Goal: Transaction & Acquisition: Purchase product/service

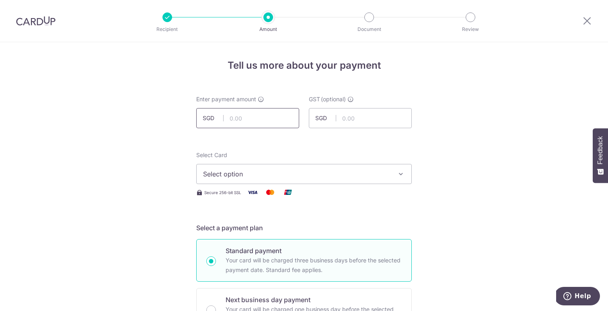
click at [228, 119] on input "text" at bounding box center [247, 118] width 103 height 20
type input "2,500.00"
click at [263, 169] on span "Select option" at bounding box center [296, 174] width 187 height 10
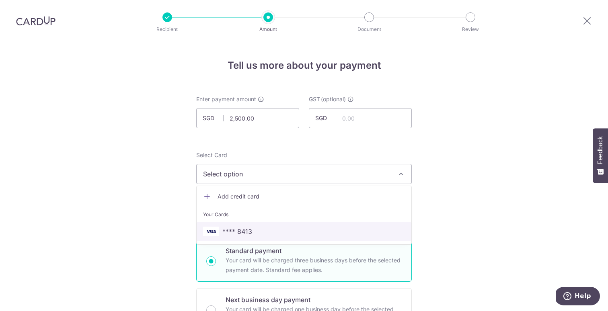
click at [264, 226] on link "**** 8413" at bounding box center [304, 231] width 215 height 19
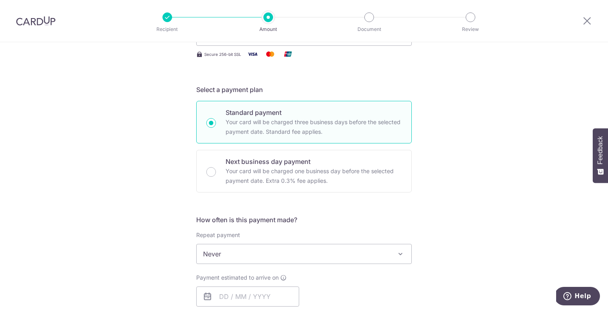
scroll to position [152, 0]
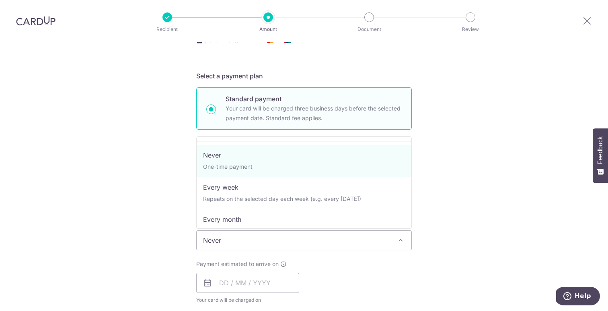
click at [226, 245] on span "Never" at bounding box center [304, 240] width 215 height 19
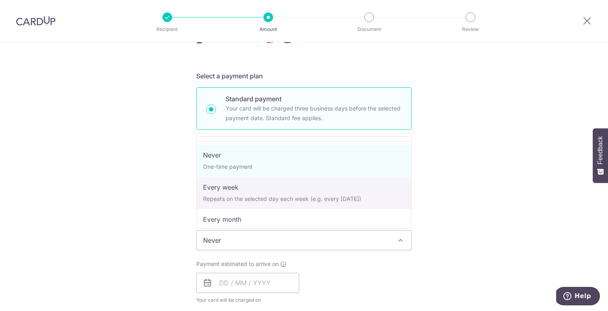
select select "2"
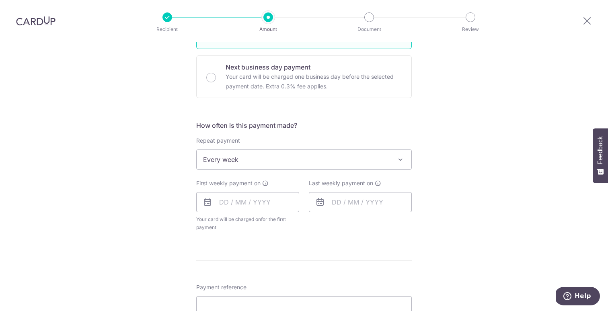
scroll to position [257, 0]
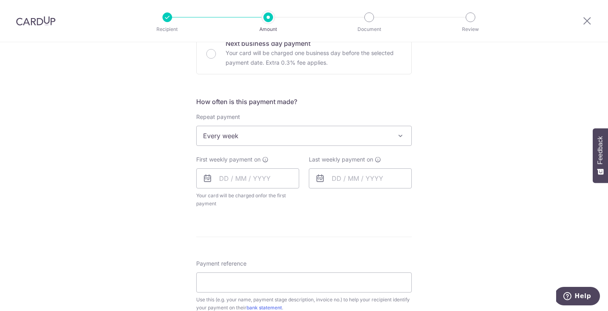
click at [226, 142] on span "Every week" at bounding box center [304, 135] width 215 height 19
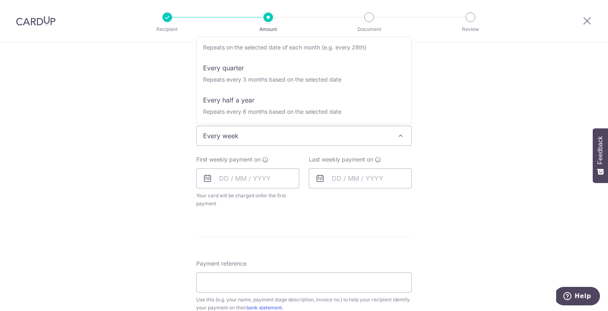
scroll to position [80, 0]
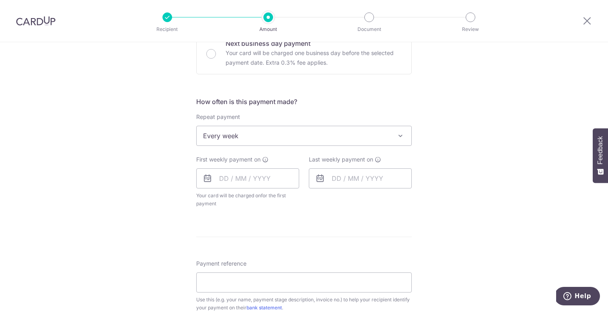
click at [119, 152] on div "Tell us more about your payment Enter payment amount SGD 2,500.00 2500.00 GST (…" at bounding box center [304, 208] width 608 height 844
click at [227, 181] on input "text" at bounding box center [247, 179] width 103 height 20
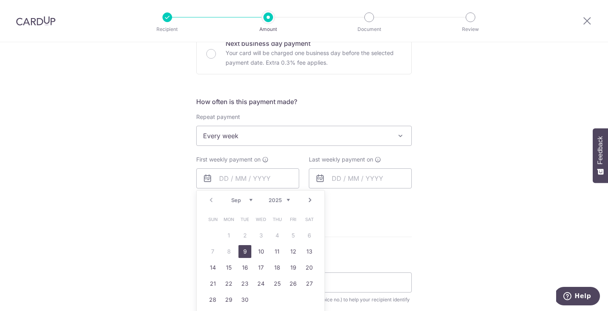
click at [245, 249] on link "9" at bounding box center [245, 251] width 13 height 13
type input "09/09/2025"
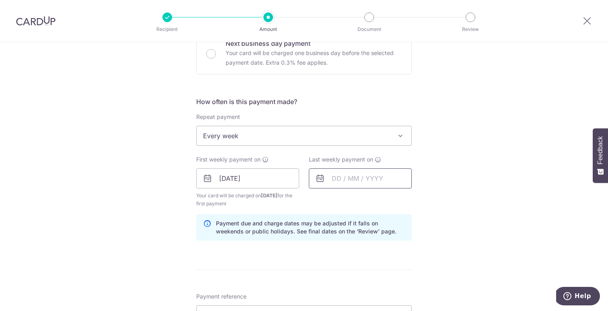
click at [347, 175] on input "text" at bounding box center [360, 179] width 103 height 20
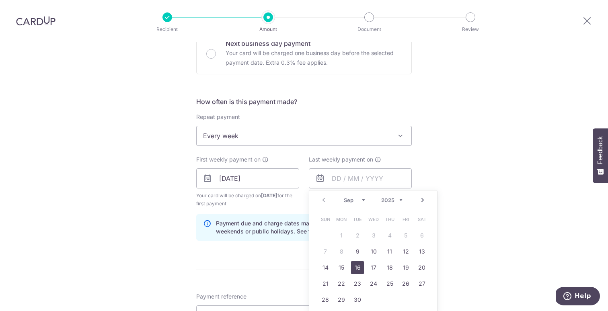
click at [354, 265] on link "16" at bounding box center [357, 268] width 13 height 13
type input "16/09/2025"
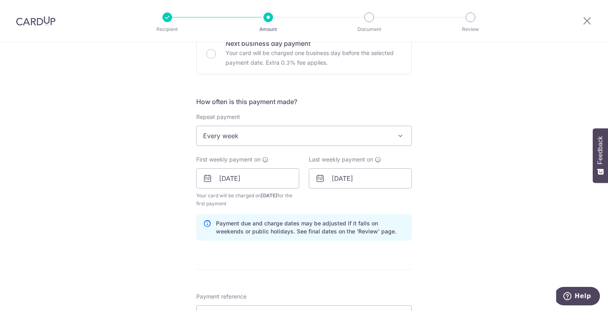
click at [160, 185] on div "Tell us more about your payment Enter payment amount SGD 2,500.00 2500.00 GST (…" at bounding box center [304, 224] width 608 height 877
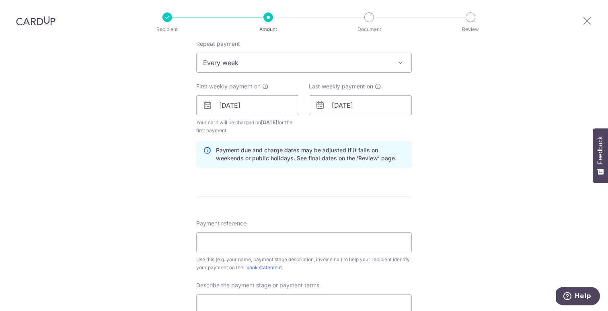
scroll to position [337, 0]
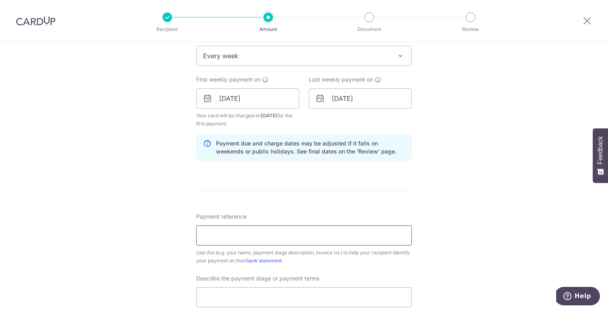
click at [227, 231] on input "Payment reference" at bounding box center [304, 236] width 216 height 20
click at [470, 144] on div "Tell us more about your payment Enter payment amount SGD 2,500.00 2500.00 GST (…" at bounding box center [304, 144] width 608 height 877
click at [237, 239] on input "Payment reference" at bounding box center [304, 236] width 216 height 20
paste input "OD2025_05_1165"
type input "OD2025_05_1165"
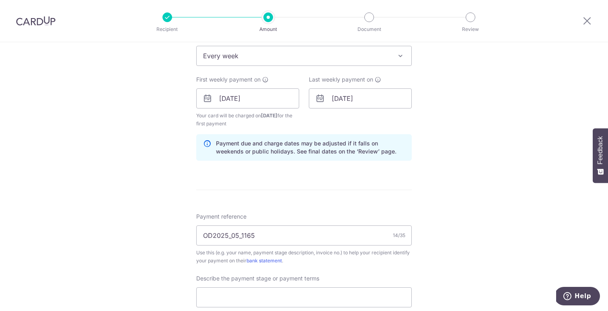
click at [261, 202] on form "Enter payment amount SGD 2,500.00 2500.00 GST (optional) SGD Select Card **** 8…" at bounding box center [304, 152] width 216 height 786
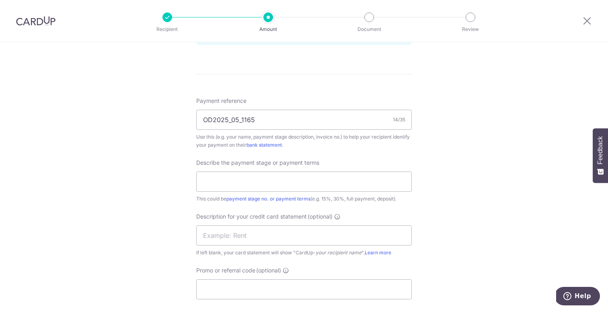
scroll to position [481, 0]
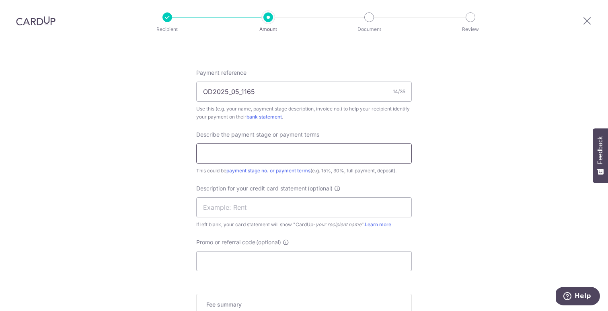
click at [264, 154] on input "text" at bounding box center [304, 154] width 216 height 20
type input "Final payment - add on variation or"
click at [245, 205] on input "text" at bounding box center [304, 208] width 216 height 20
type input "Ovon Renovation"
click at [189, 196] on div "Tell us more about your payment Enter payment amount SGD 2,500.00 2500.00 GST (…" at bounding box center [304, -1] width 608 height 877
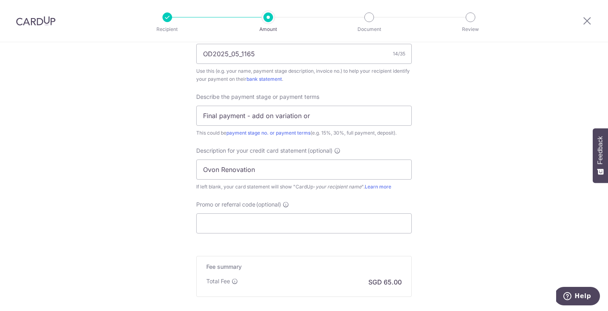
scroll to position [531, 0]
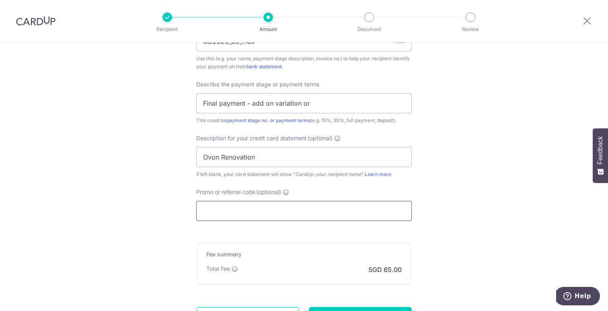
click at [221, 218] on input "Promo or referral code (optional)" at bounding box center [304, 211] width 216 height 20
paste input "3HOME25R"
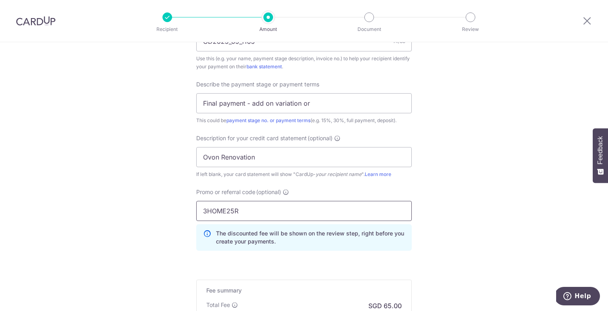
type input "3HOME25R"
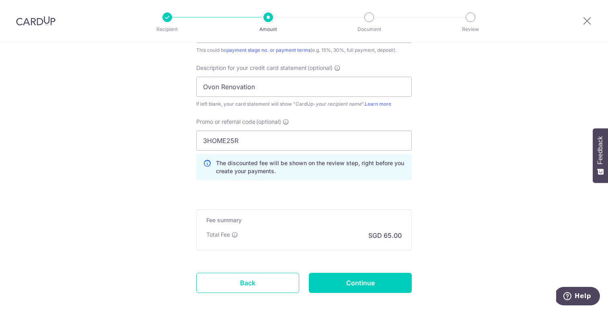
scroll to position [638, 0]
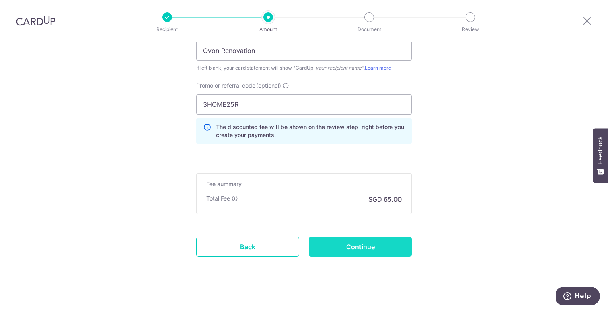
click at [365, 249] on input "Continue" at bounding box center [360, 247] width 103 height 20
type input "Create Schedule"
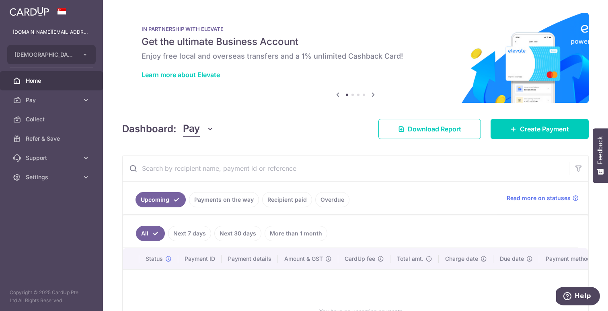
click at [334, 95] on icon at bounding box center [338, 95] width 10 height 10
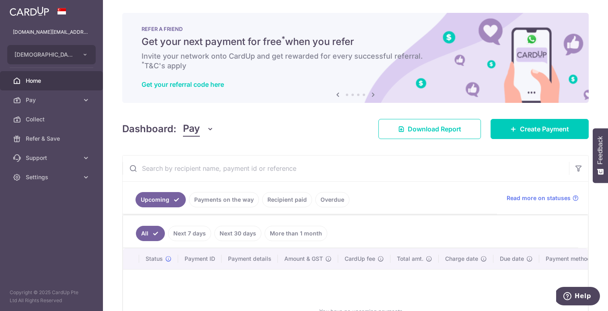
click at [334, 95] on icon at bounding box center [338, 95] width 10 height 10
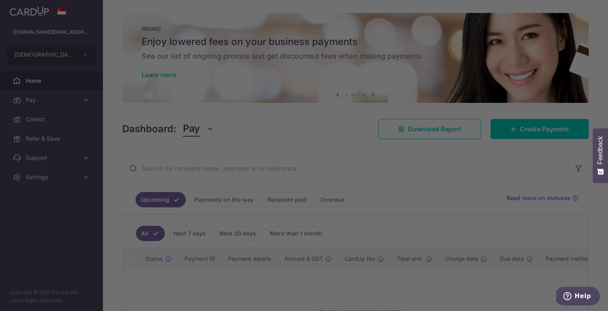
click at [164, 76] on div at bounding box center [307, 157] width 614 height 315
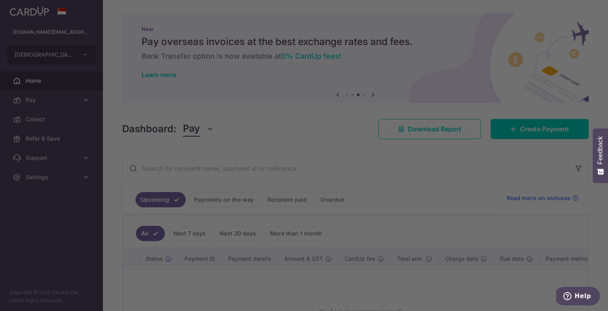
click at [165, 86] on div at bounding box center [307, 157] width 614 height 315
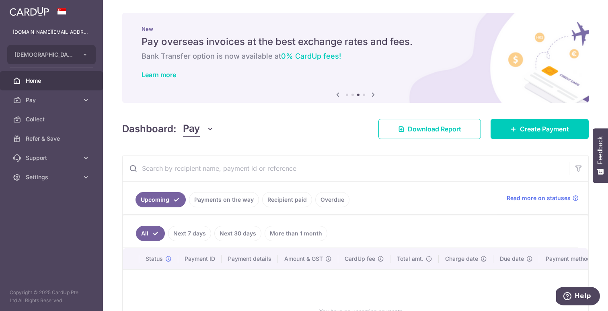
click at [336, 95] on icon at bounding box center [338, 95] width 10 height 10
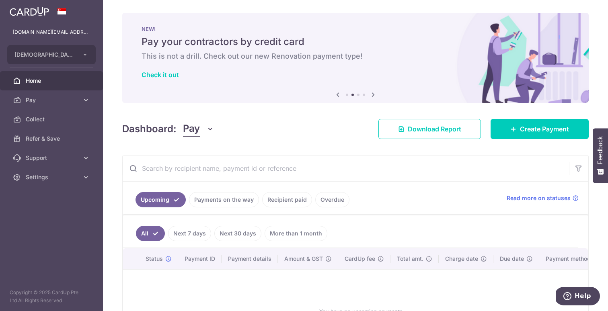
click at [336, 95] on icon at bounding box center [338, 95] width 10 height 10
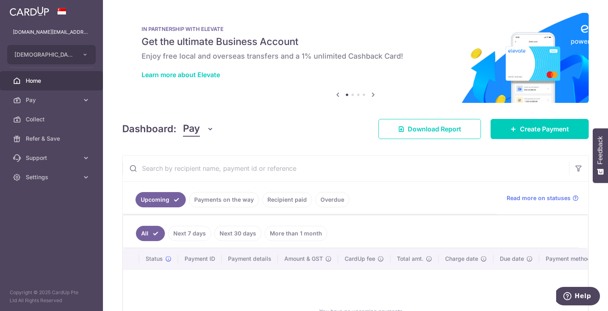
click at [336, 95] on icon at bounding box center [338, 95] width 10 height 10
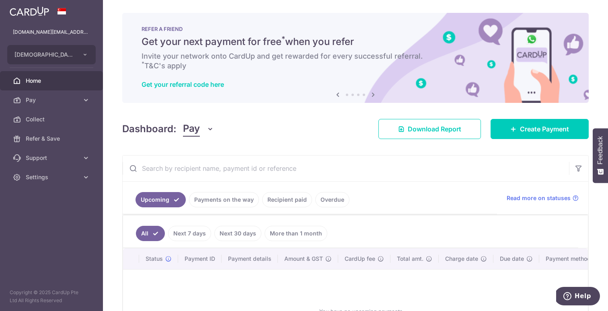
click at [336, 95] on icon at bounding box center [338, 95] width 10 height 10
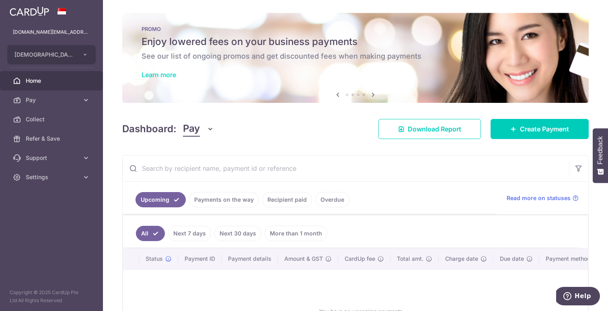
click at [148, 74] on link "Learn more" at bounding box center [159, 75] width 35 height 8
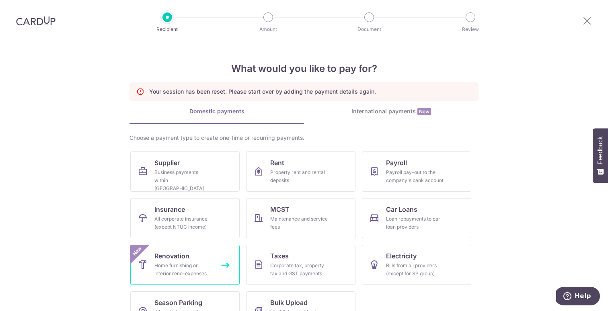
click at [166, 256] on span "Renovation" at bounding box center [171, 256] width 35 height 10
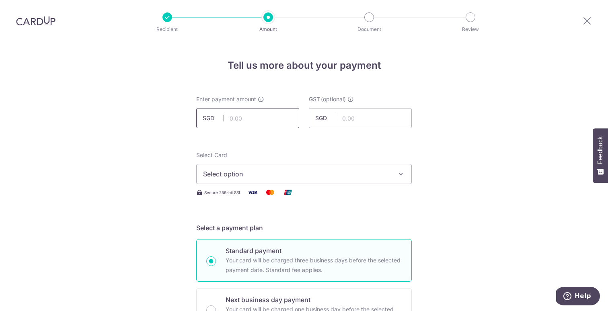
click at [264, 120] on input "text" at bounding box center [247, 118] width 103 height 20
type input "6"
type input "2,500.00"
click at [222, 182] on button "Select option" at bounding box center [304, 174] width 216 height 20
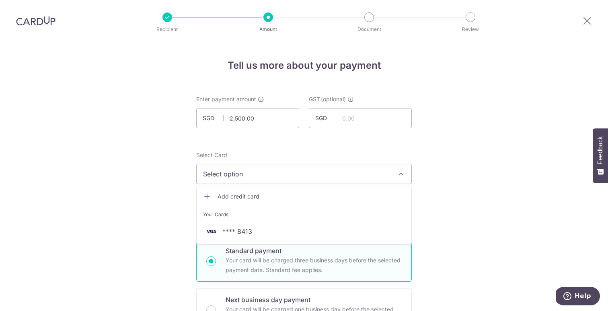
click at [221, 200] on link "Add credit card" at bounding box center [304, 196] width 215 height 14
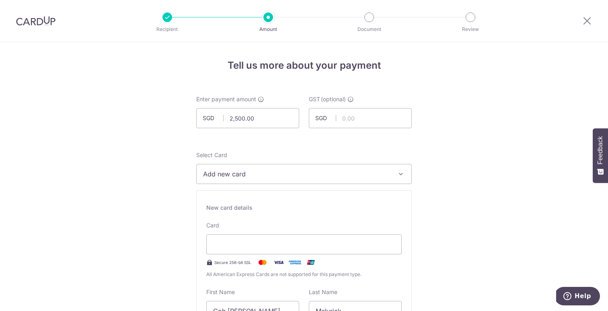
click at [218, 172] on span "Add new card" at bounding box center [296, 174] width 187 height 10
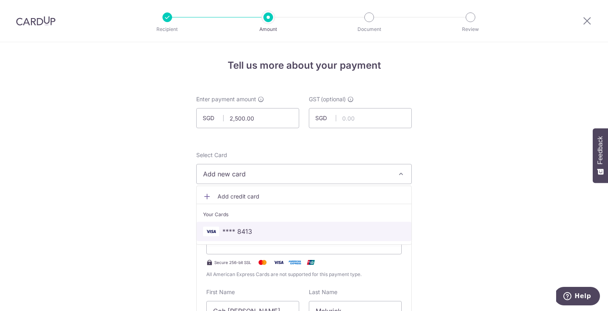
click at [237, 224] on link "**** 8413" at bounding box center [304, 231] width 215 height 19
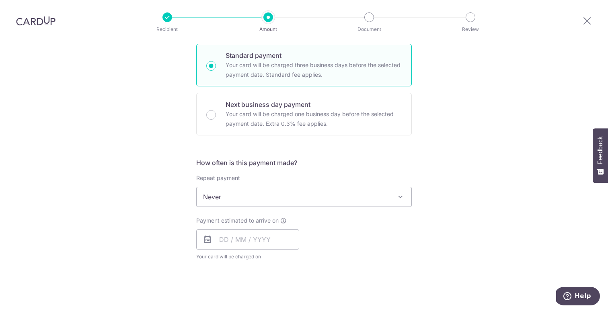
scroll to position [196, 0]
click at [210, 191] on span "Never" at bounding box center [304, 196] width 215 height 19
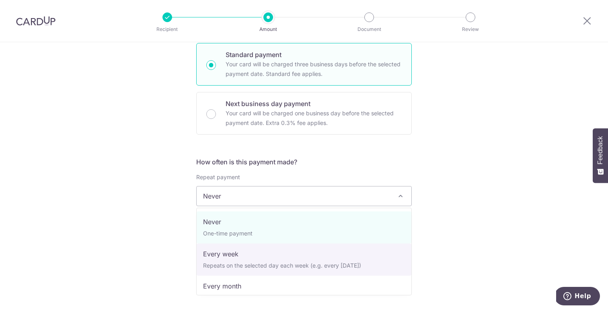
select select "2"
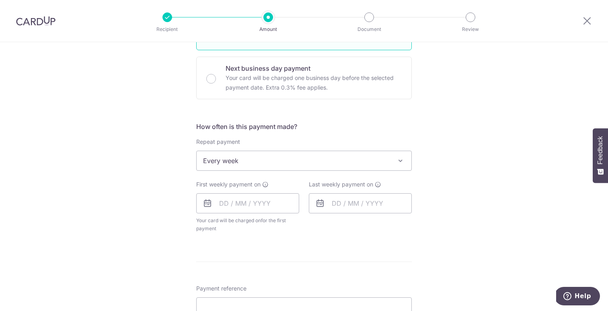
scroll to position [245, 0]
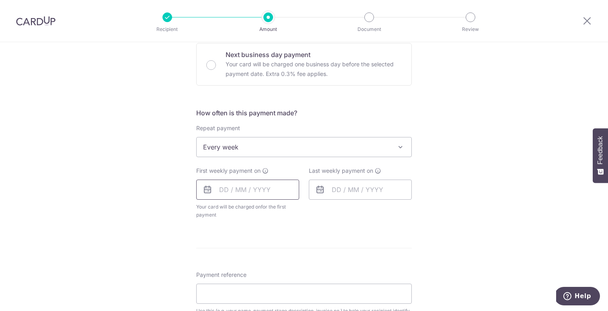
click at [215, 188] on input "text" at bounding box center [247, 190] width 103 height 20
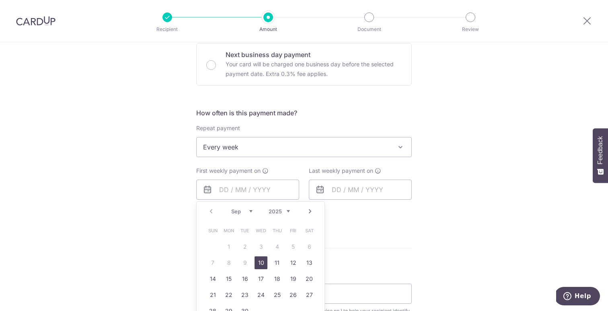
click at [262, 259] on link "10" at bounding box center [261, 263] width 13 height 13
type input "10/09/2025"
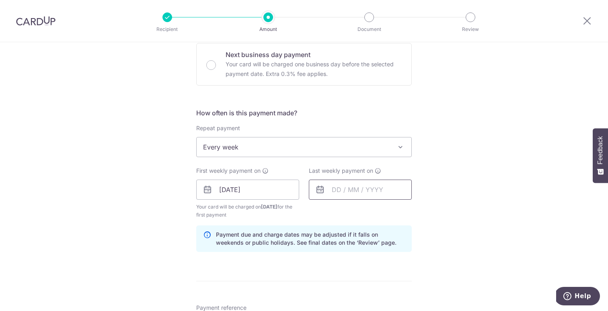
click at [353, 190] on input "text" at bounding box center [360, 190] width 103 height 20
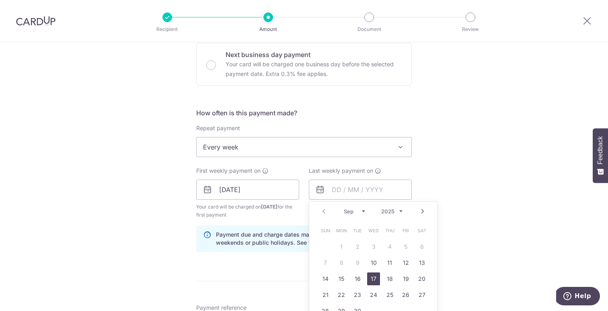
click at [372, 277] on link "17" at bounding box center [373, 279] width 13 height 13
type input "[DATE]"
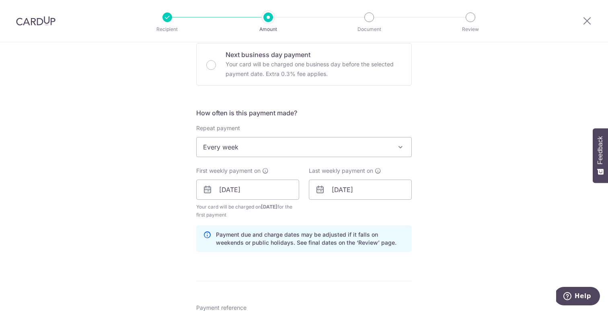
click at [169, 209] on div "Tell us more about your payment Enter payment amount SGD 2,500.00 2500.00 GST (…" at bounding box center [304, 235] width 608 height 877
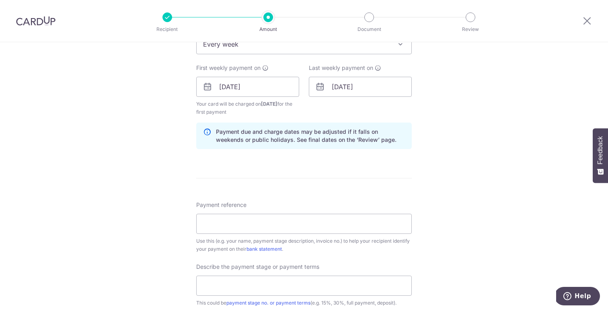
scroll to position [379, 0]
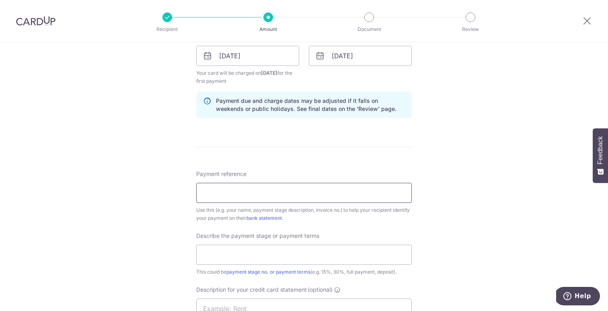
click at [224, 192] on input "Payment reference" at bounding box center [304, 193] width 216 height 20
click at [217, 179] on div "Payment reference Use this (e.g. your name, payment stage description, invoice …" at bounding box center [304, 196] width 216 height 52
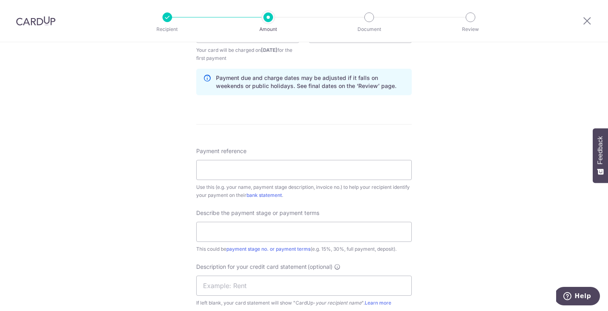
scroll to position [407, 0]
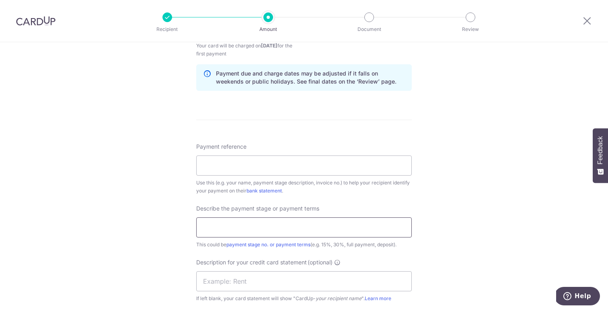
click at [224, 224] on input "text" at bounding box center [304, 228] width 216 height 20
type input ")"
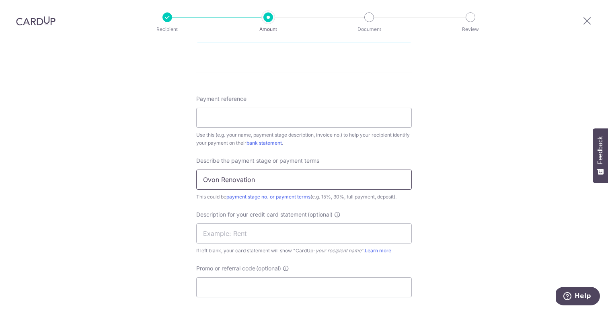
scroll to position [482, 0]
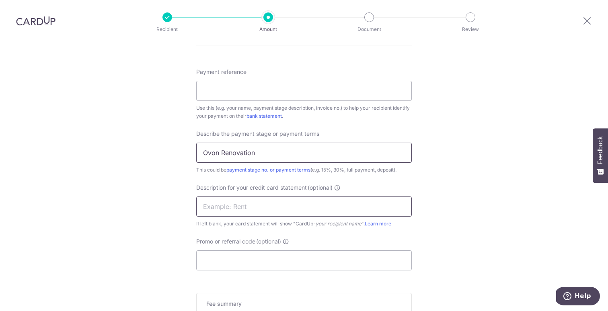
type input "Ovon Renovation"
click at [214, 200] on input "text" at bounding box center [304, 207] width 216 height 20
click at [243, 152] on input "Ovon Renovation" at bounding box center [304, 153] width 216 height 20
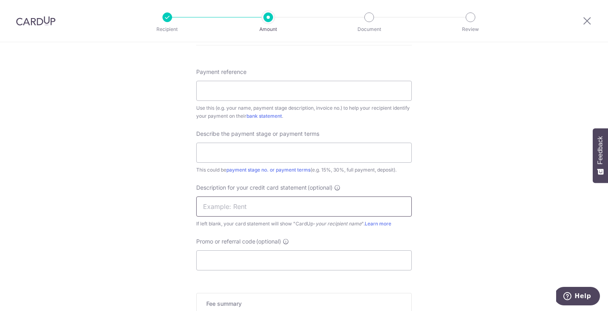
click at [242, 206] on input "text" at bounding box center [304, 207] width 216 height 20
paste input "Ovon Renovation"
type input "Ovon Renovation"
click at [231, 148] on input "text" at bounding box center [304, 153] width 216 height 20
type input "Final payment - add on variation or"
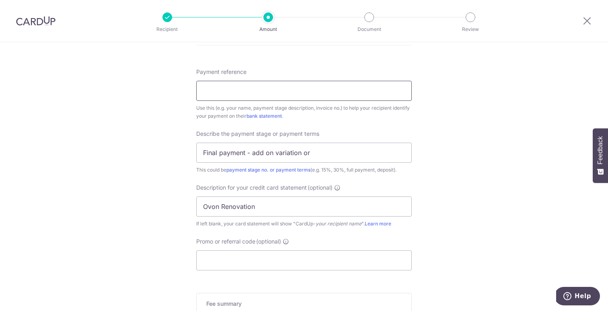
click at [240, 92] on input "Payment reference" at bounding box center [304, 91] width 216 height 20
drag, startPoint x: 478, startPoint y: 157, endPoint x: 484, endPoint y: 1, distance: 156.2
click at [484, 1] on div "Recipient Amount Document Review Tell us more about your payment Enter payment …" at bounding box center [304, 155] width 608 height 311
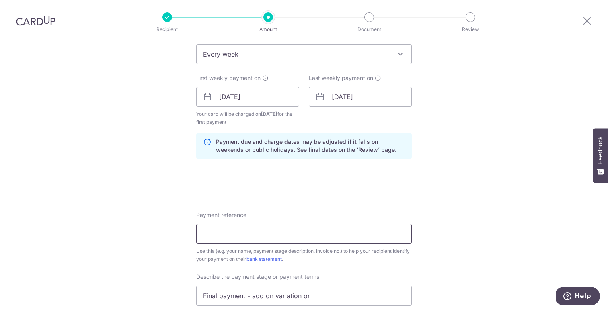
click at [260, 239] on input "Payment reference" at bounding box center [304, 234] width 216 height 20
paste input "OD2025_05_1165"
type input "OD2025_05_1165"
click at [125, 231] on div "Tell us more about your payment Enter payment amount SGD 2,500.00 2500.00 GST (…" at bounding box center [304, 142] width 608 height 877
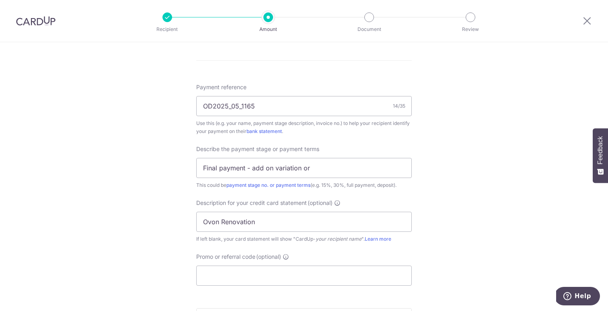
scroll to position [515, 0]
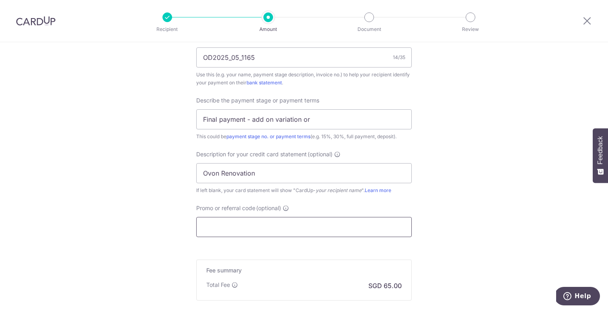
click at [219, 218] on input "Promo or referral code (optional)" at bounding box center [304, 227] width 216 height 20
paste input "3HOME25R"
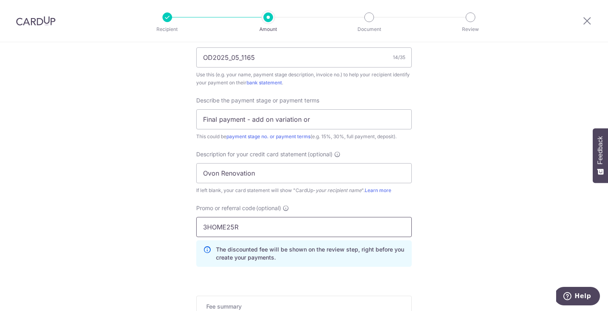
type input "3HOME25R"
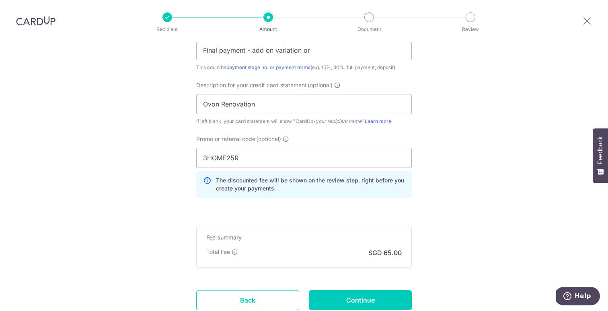
scroll to position [614, 0]
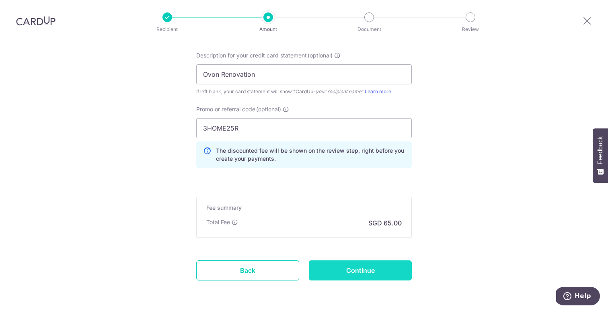
click at [364, 266] on input "Continue" at bounding box center [360, 271] width 103 height 20
type input "Create Schedule"
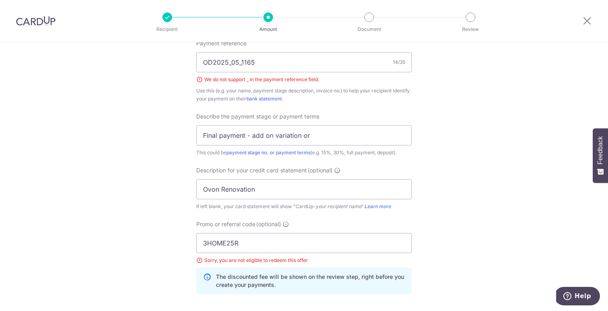
scroll to position [467, 0]
click at [231, 66] on input "OD2025_05_1165" at bounding box center [304, 64] width 216 height 20
click at [241, 67] on input "OD2025 05_1165" at bounding box center [304, 64] width 216 height 20
type input "OD2025 05 1165"
click at [453, 216] on div "Tell us more about your payment Enter payment amount SGD 2,500.00 2500.00 GST (…" at bounding box center [304, 22] width 608 height 894
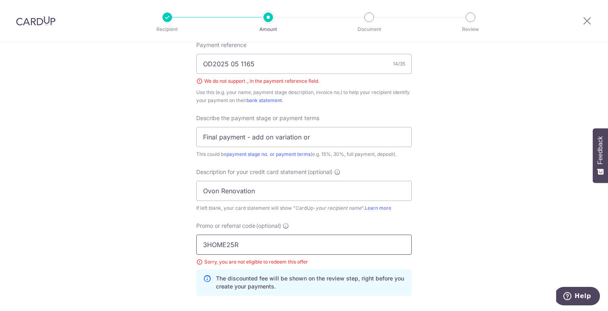
click at [243, 247] on input "3HOME25R" at bounding box center [304, 245] width 216 height 20
click at [245, 247] on input "3HOME25R" at bounding box center [304, 245] width 216 height 20
paste input "RENO25ONE"
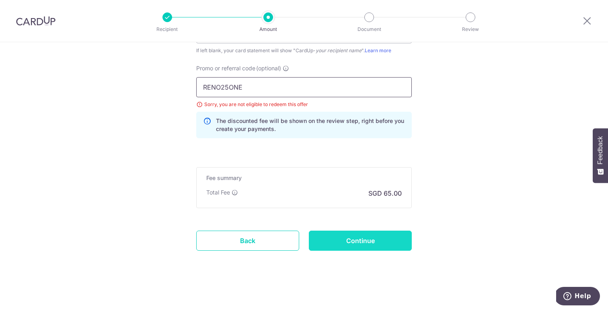
type input "RENO25ONE"
click at [360, 239] on input "Continue" at bounding box center [360, 241] width 103 height 20
type input "Create Schedule"
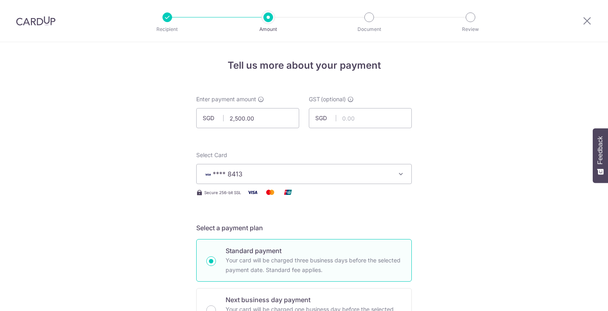
scroll to position [614, 0]
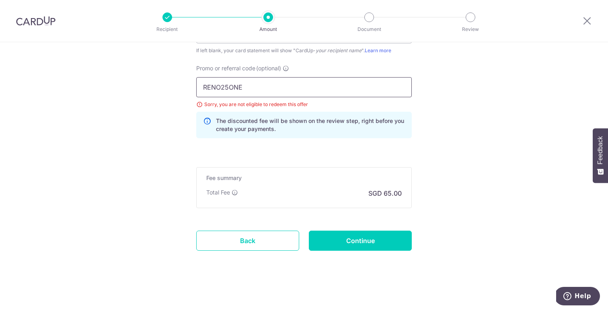
click at [325, 89] on input "RENO25ONE" at bounding box center [304, 87] width 216 height 20
paste input "BREC179"
type input "BREC179"
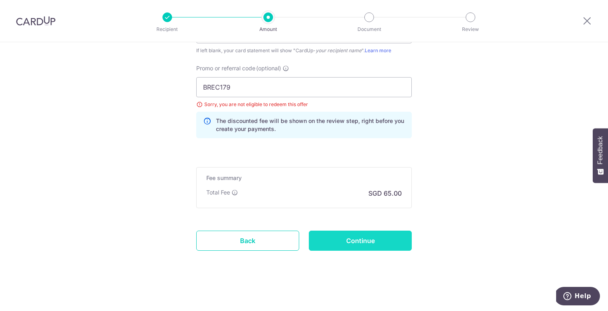
click at [356, 241] on input "Continue" at bounding box center [360, 241] width 103 height 20
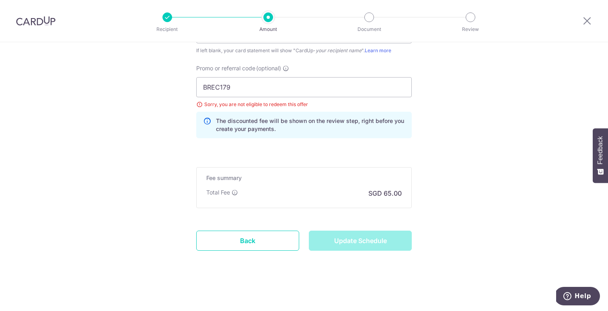
type input "Update Schedule"
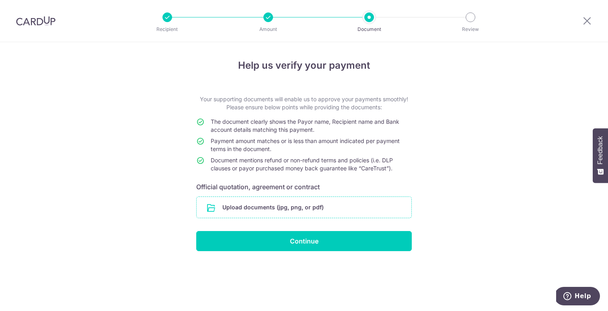
click at [313, 200] on input "file" at bounding box center [304, 207] width 215 height 21
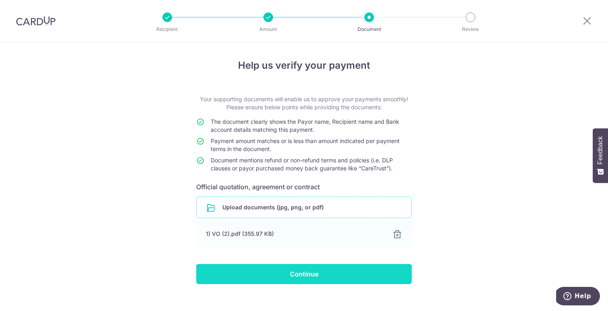
click at [345, 266] on input "Continue" at bounding box center [304, 274] width 216 height 20
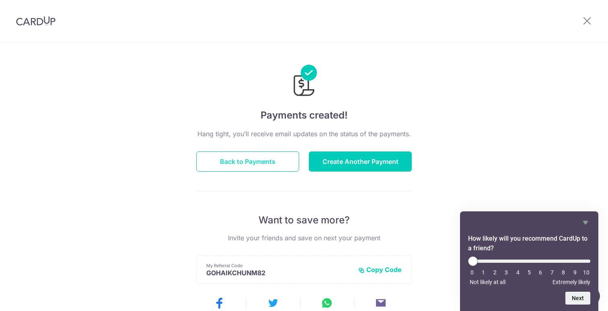
click at [278, 164] on button "Back to Payments" at bounding box center [247, 162] width 103 height 20
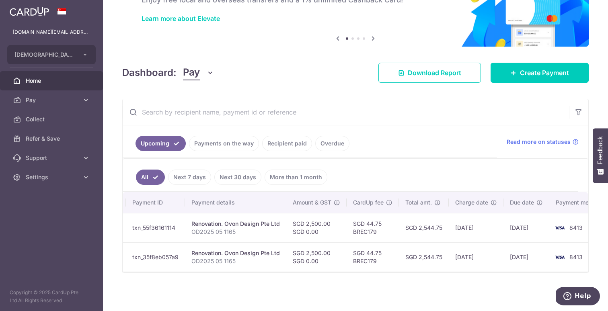
scroll to position [0, 84]
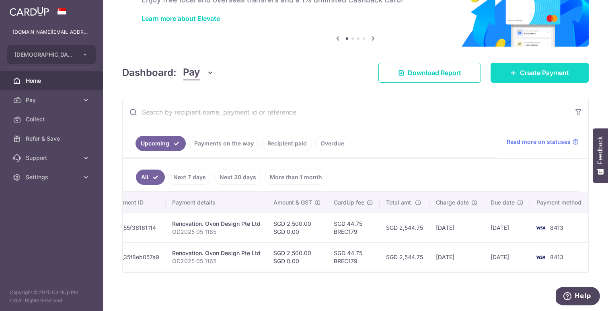
click at [505, 74] on link "Create Payment" at bounding box center [540, 73] width 98 height 20
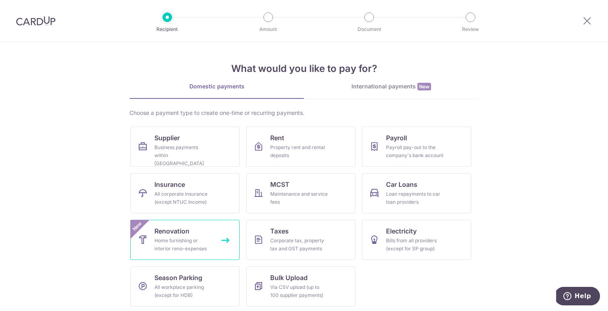
click at [185, 245] on div "Home furnishing or interior reno-expenses" at bounding box center [183, 245] width 58 height 16
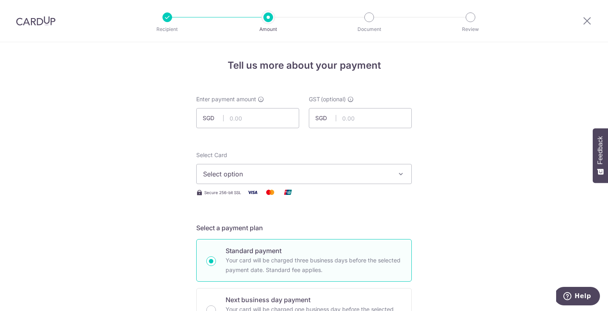
click at [274, 118] on input "text" at bounding box center [247, 118] width 103 height 20
type input "940.00"
click at [348, 122] on input "text" at bounding box center [360, 118] width 103 height 20
click at [303, 170] on span "Select option" at bounding box center [296, 174] width 187 height 10
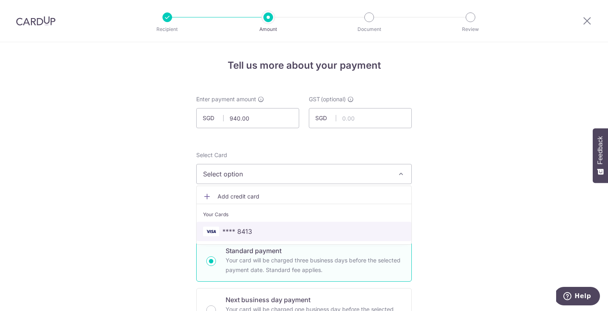
click at [311, 227] on span "**** 8413" at bounding box center [304, 232] width 202 height 10
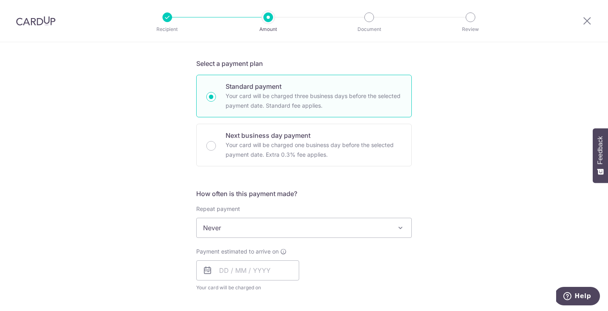
scroll to position [173, 0]
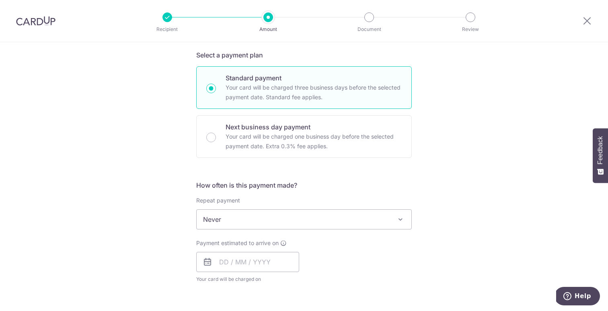
click at [266, 235] on div "How often is this payment made? Repeat payment Never Every week Every month Eve…" at bounding box center [304, 235] width 216 height 109
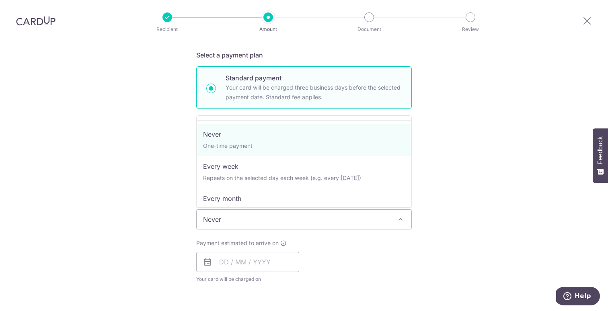
click at [276, 222] on span "Never" at bounding box center [304, 219] width 215 height 19
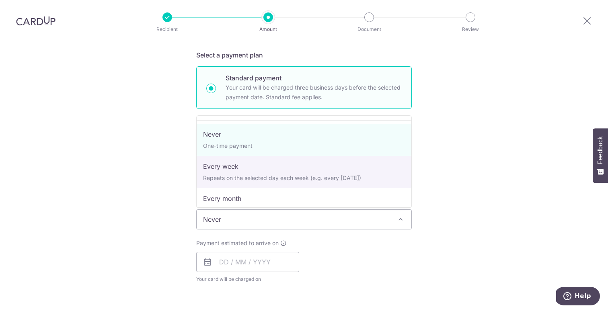
select select "2"
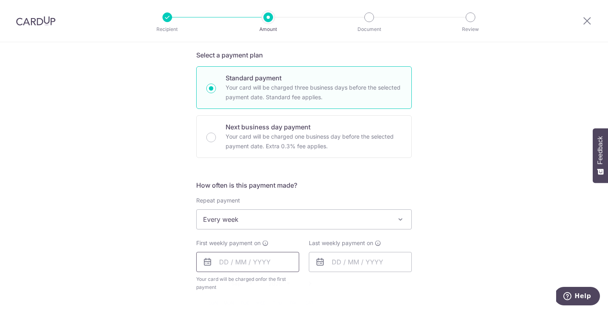
click at [217, 266] on input "text" at bounding box center [247, 262] width 103 height 20
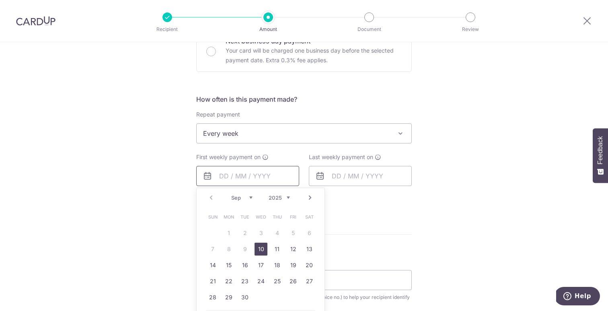
scroll to position [280, 0]
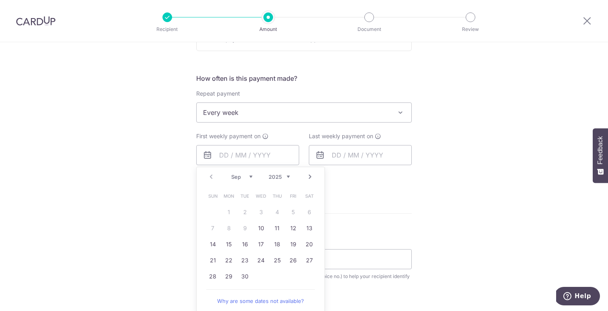
click at [261, 232] on link "10" at bounding box center [261, 228] width 13 height 13
type input "[DATE]"
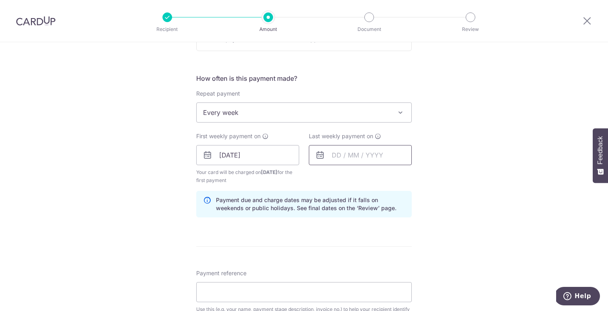
click at [336, 157] on input "text" at bounding box center [360, 155] width 103 height 20
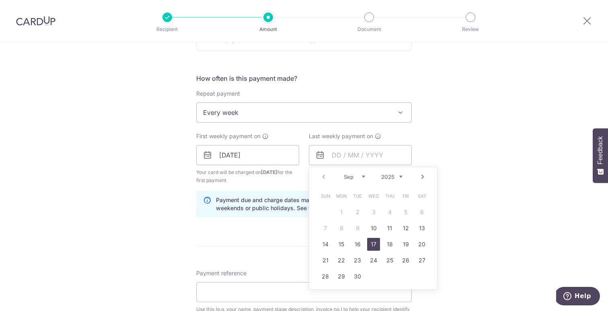
click at [373, 241] on link "17" at bounding box center [373, 244] width 13 height 13
type input "[DATE]"
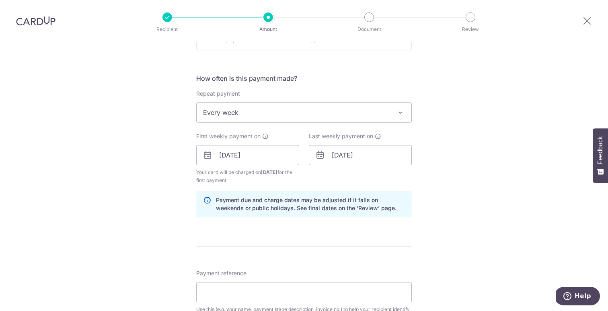
click at [160, 237] on div "Tell us more about your payment Enter payment amount SGD 940.00 940.00 GST (opt…" at bounding box center [304, 200] width 608 height 877
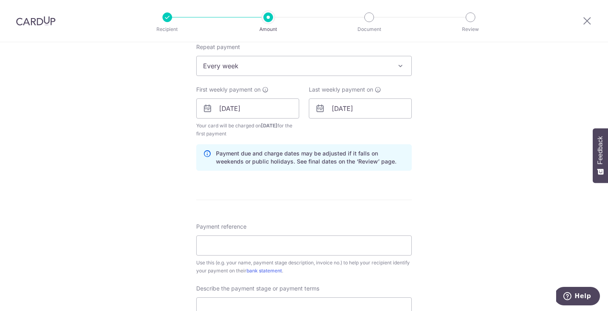
scroll to position [418, 0]
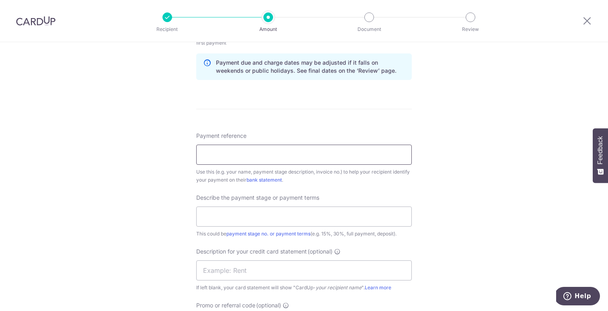
click at [306, 157] on input "Payment reference" at bounding box center [304, 155] width 216 height 20
paste input "OD2025_05_1165"
type input "OD2025_05_1165"
click at [171, 183] on div "Tell us more about your payment Enter payment amount SGD 940.00 940.00 GST (opt…" at bounding box center [304, 63] width 608 height 877
click at [212, 219] on input "text" at bounding box center [304, 217] width 216 height 20
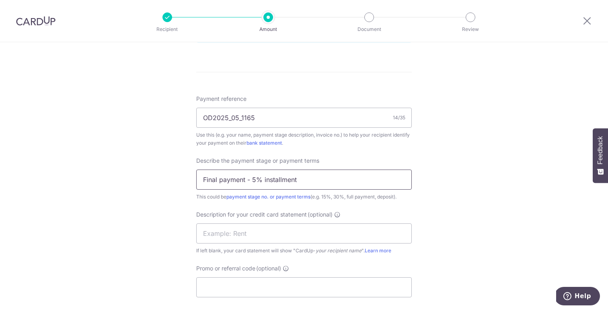
scroll to position [467, 0]
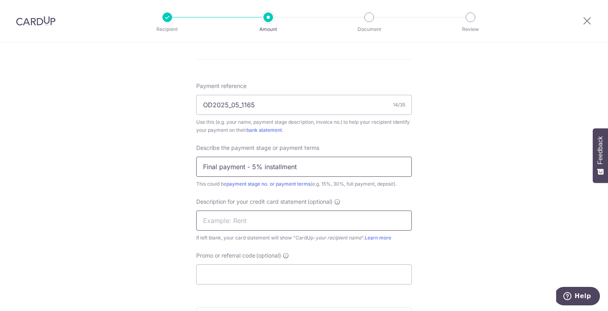
type input "Final payment - 5% installment"
click at [219, 220] on input "text" at bounding box center [304, 221] width 216 height 20
type input "Renovation"
click at [205, 232] on div "Description for your credit card statement (optional) Renovation If left blank,…" at bounding box center [304, 220] width 216 height 44
click at [273, 217] on input "Renovation" at bounding box center [304, 221] width 216 height 20
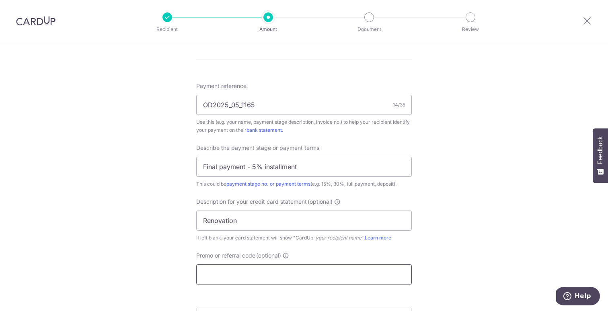
click at [268, 268] on input "Promo or referral code (optional)" at bounding box center [304, 275] width 216 height 20
paste input "BREC179"
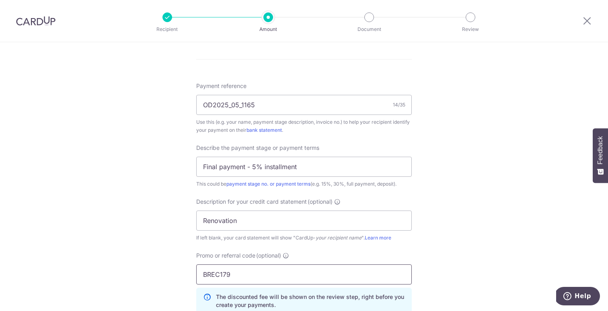
type input "BREC179"
click at [194, 253] on div "Promo or referral code (optional) BREC179 The discounted fee will be shown on t…" at bounding box center [304, 286] width 225 height 69
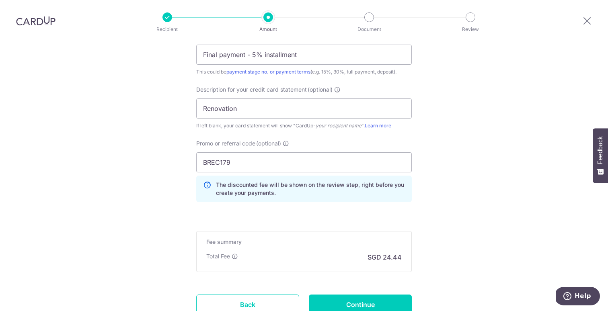
scroll to position [629, 0]
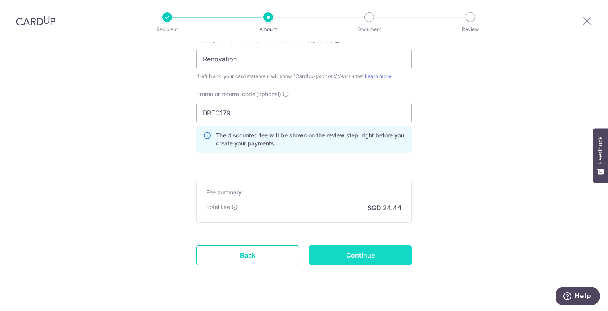
click at [348, 246] on input "Continue" at bounding box center [360, 255] width 103 height 20
type input "Create Schedule"
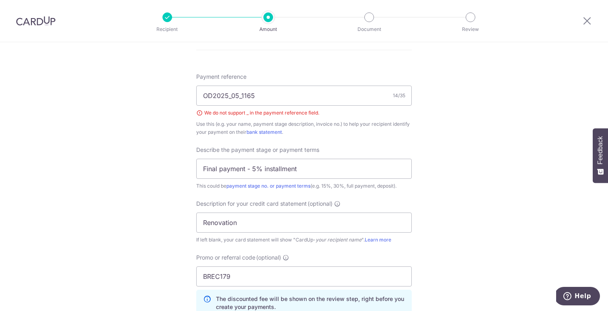
scroll to position [432, 0]
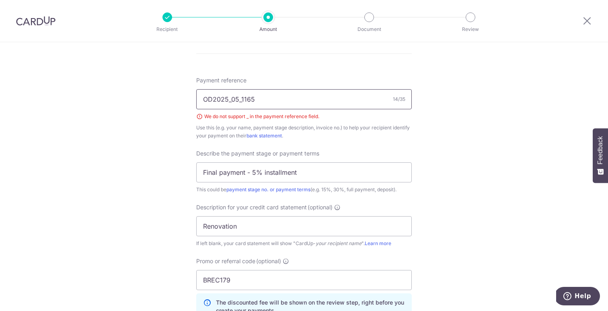
click at [232, 100] on input "OD2025_05_1165" at bounding box center [304, 99] width 216 height 20
click at [240, 100] on input "OD2025 05_1165" at bounding box center [304, 99] width 216 height 20
type input "OD2025 05 1165"
click at [179, 148] on div "Tell us more about your payment Enter payment amount SGD 940.00 940.00 GST (opt…" at bounding box center [304, 51] width 608 height 883
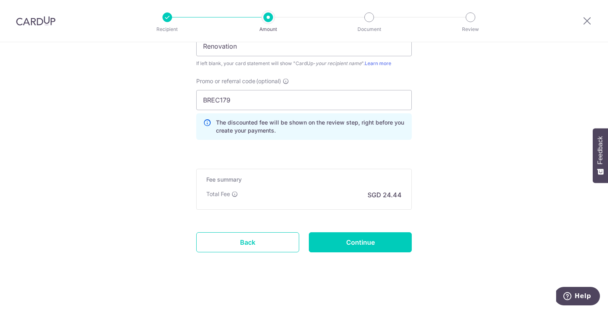
scroll to position [614, 0]
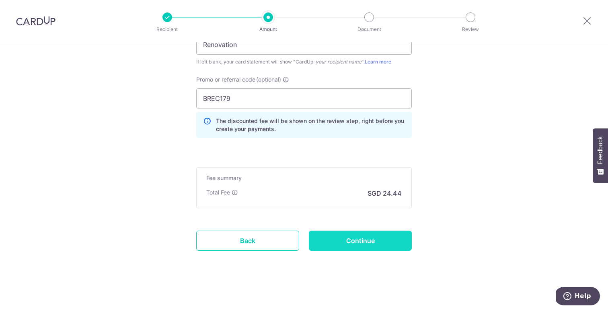
click at [339, 243] on input "Continue" at bounding box center [360, 241] width 103 height 20
type input "Create Schedule"
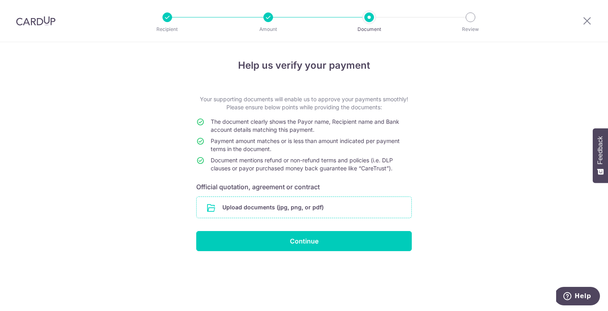
click at [228, 211] on input "file" at bounding box center [304, 207] width 215 height 21
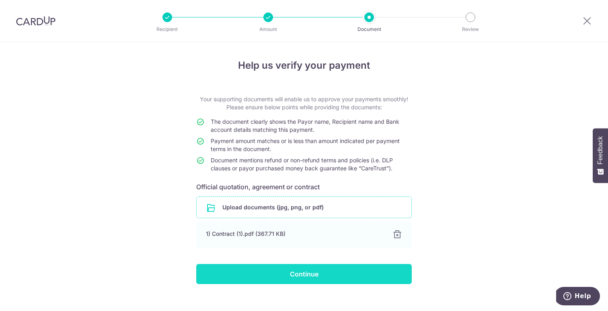
click at [335, 272] on input "Continue" at bounding box center [304, 274] width 216 height 20
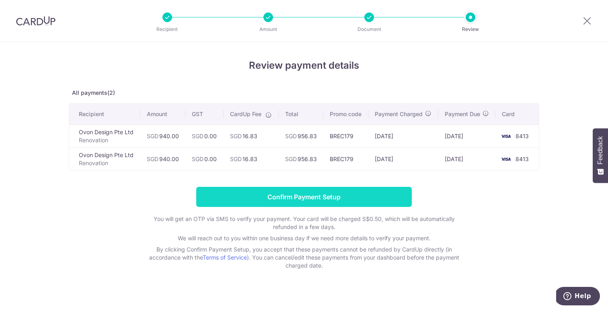
click at [343, 199] on input "Confirm Payment Setup" at bounding box center [304, 197] width 216 height 20
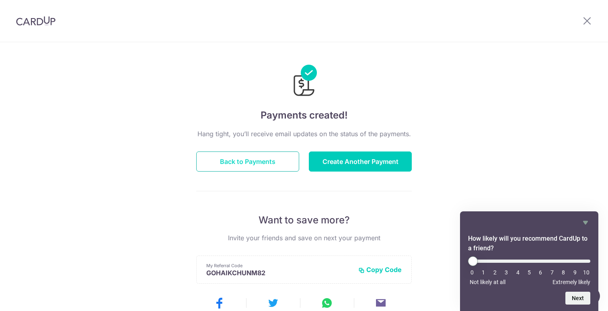
click at [271, 159] on button "Back to Payments" at bounding box center [247, 162] width 103 height 20
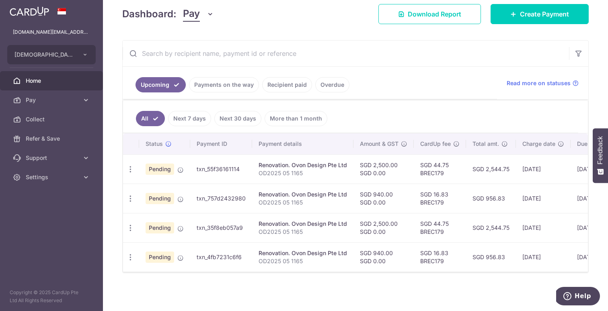
scroll to position [0, 86]
